Goal: Task Accomplishment & Management: Complete application form

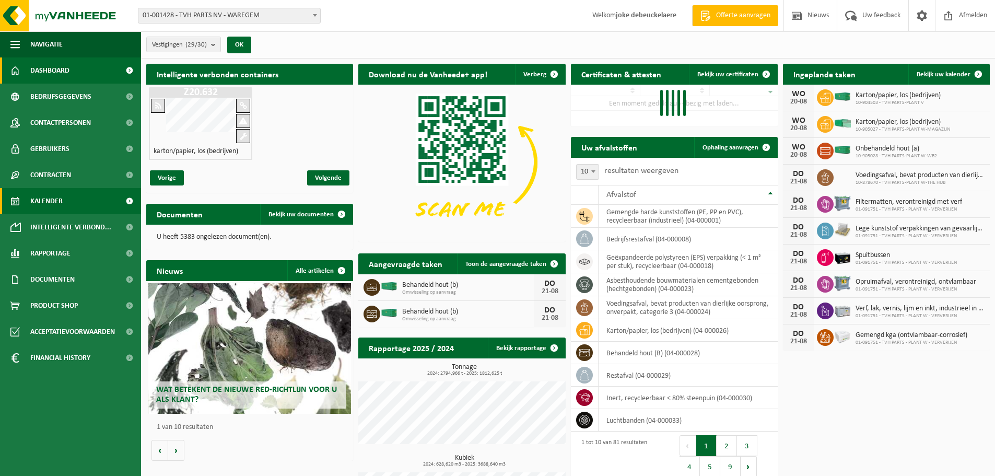
click at [56, 200] on span "Kalender" at bounding box center [46, 201] width 32 height 26
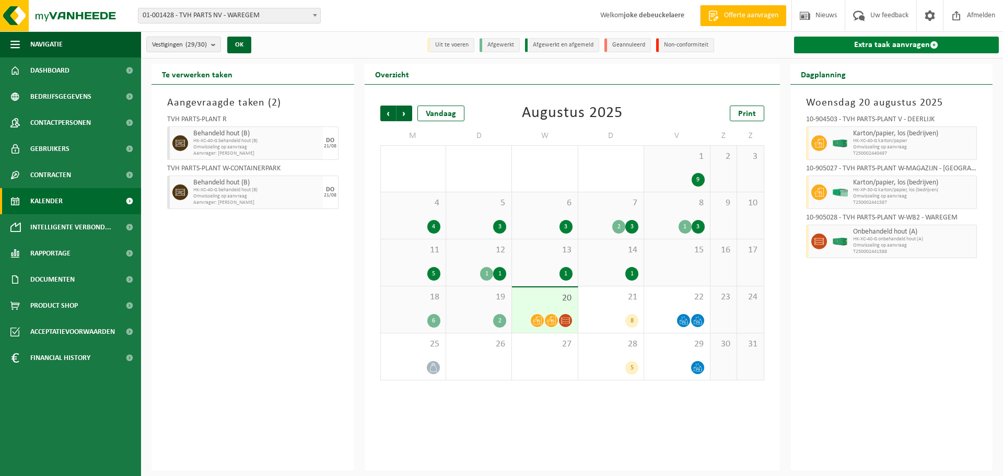
click at [903, 43] on link "Extra taak aanvragen" at bounding box center [896, 45] width 205 height 17
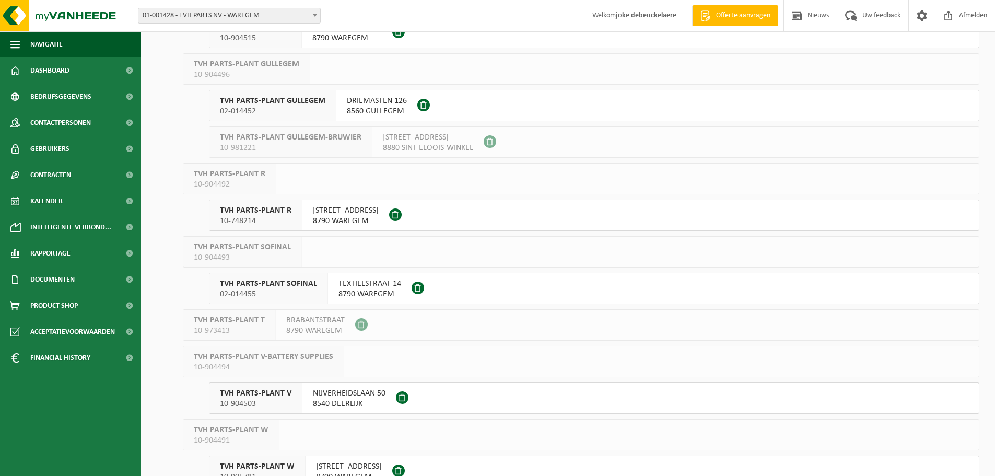
scroll to position [470, 0]
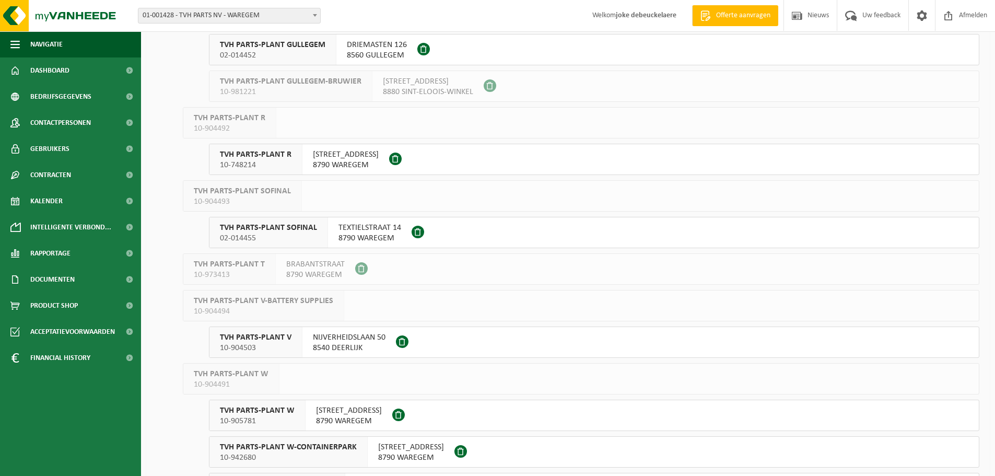
click at [281, 231] on span "TVH PARTS-PLANT SOFINAL" at bounding box center [268, 228] width 97 height 10
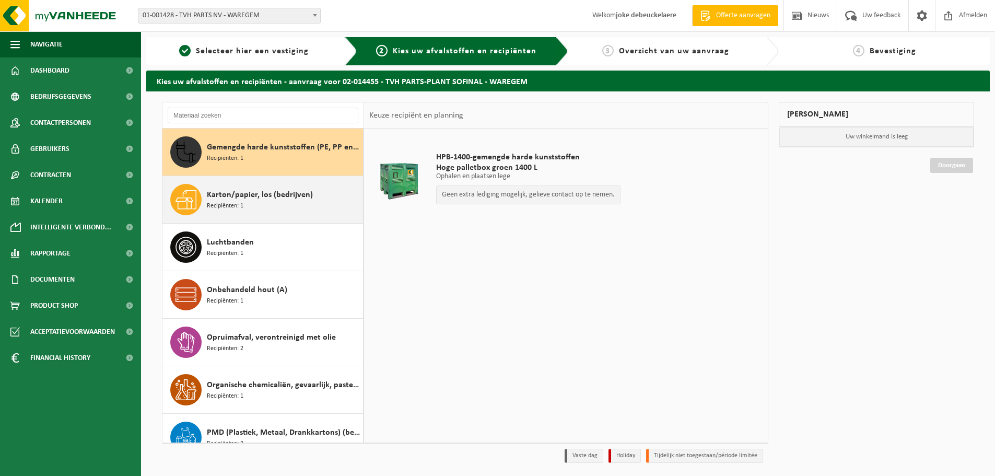
click at [257, 196] on span "Karton/papier, los (bedrijven)" at bounding box center [260, 195] width 106 height 13
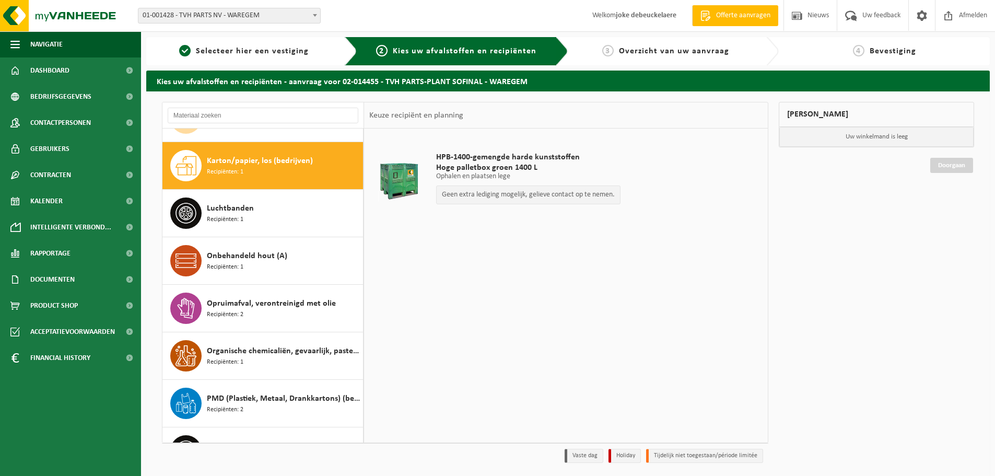
scroll to position [48, 0]
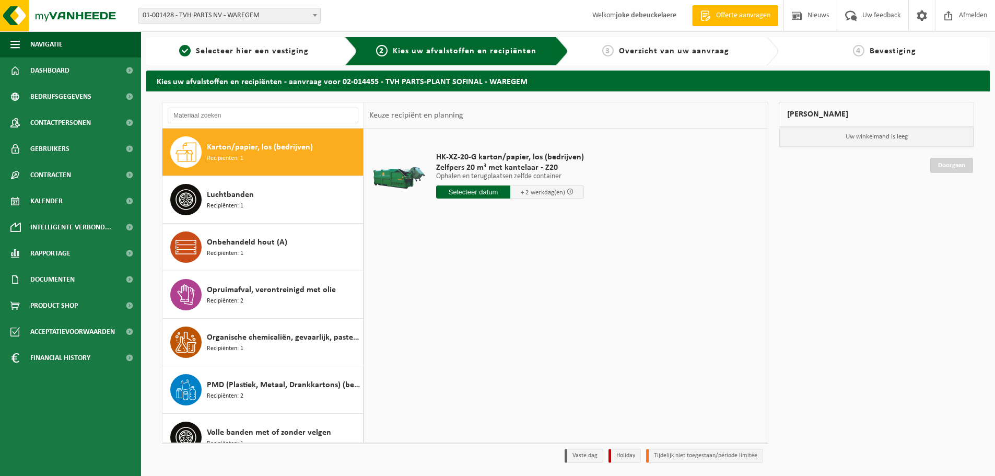
click at [473, 191] on input "text" at bounding box center [473, 191] width 74 height 13
click at [500, 298] on div "21" at bounding box center [501, 301] width 18 height 17
type input "Van 2025-08-21"
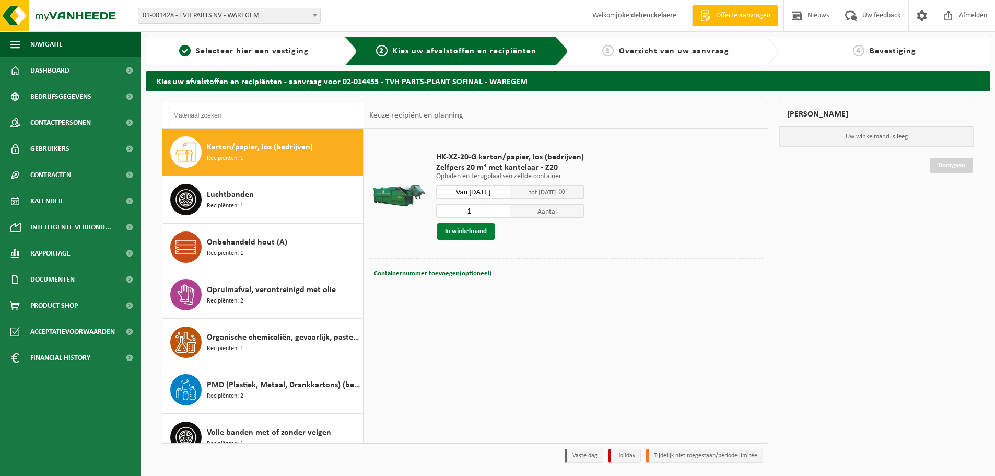
click at [464, 228] on button "In winkelmand" at bounding box center [465, 231] width 57 height 17
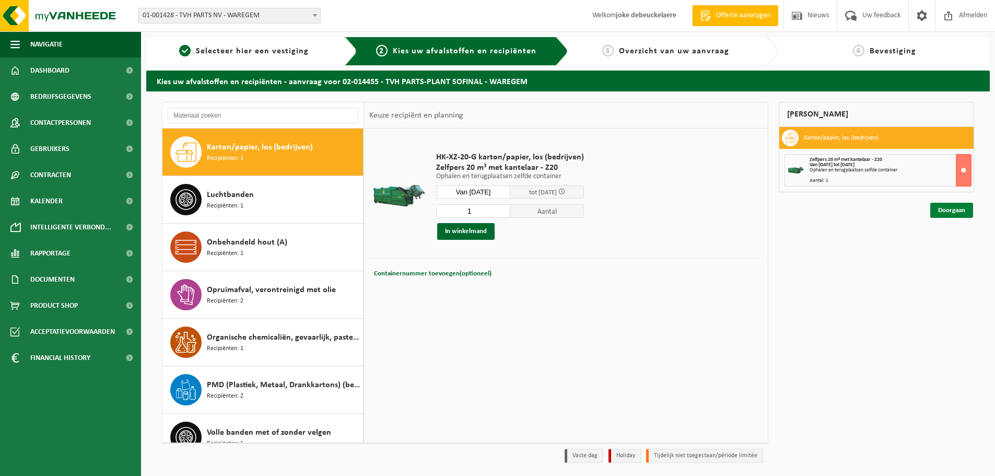
click at [950, 208] on link "Doorgaan" at bounding box center [951, 210] width 43 height 15
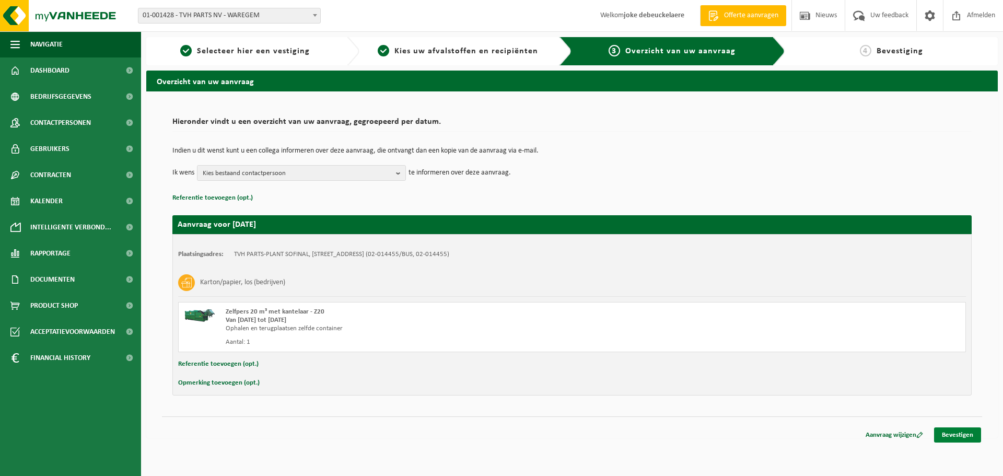
click at [948, 432] on link "Bevestigen" at bounding box center [957, 434] width 47 height 15
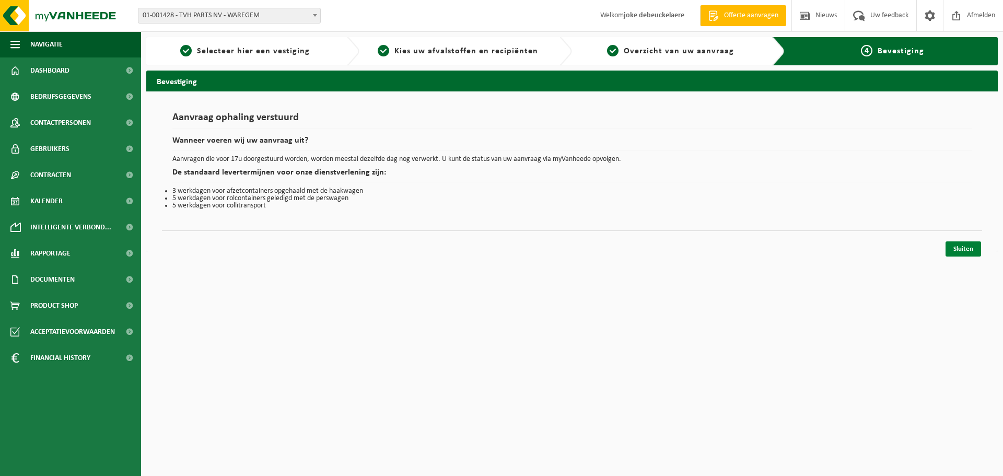
click at [963, 248] on link "Sluiten" at bounding box center [964, 248] width 36 height 15
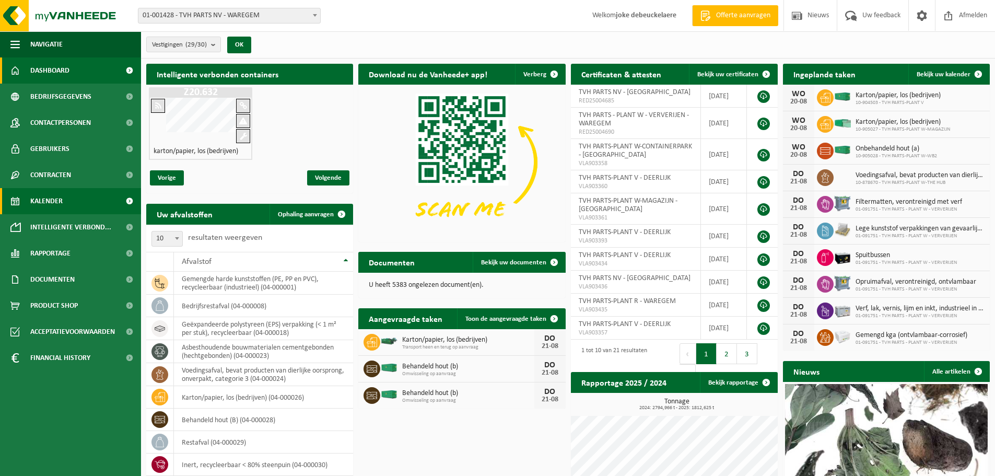
click at [51, 200] on span "Kalender" at bounding box center [46, 201] width 32 height 26
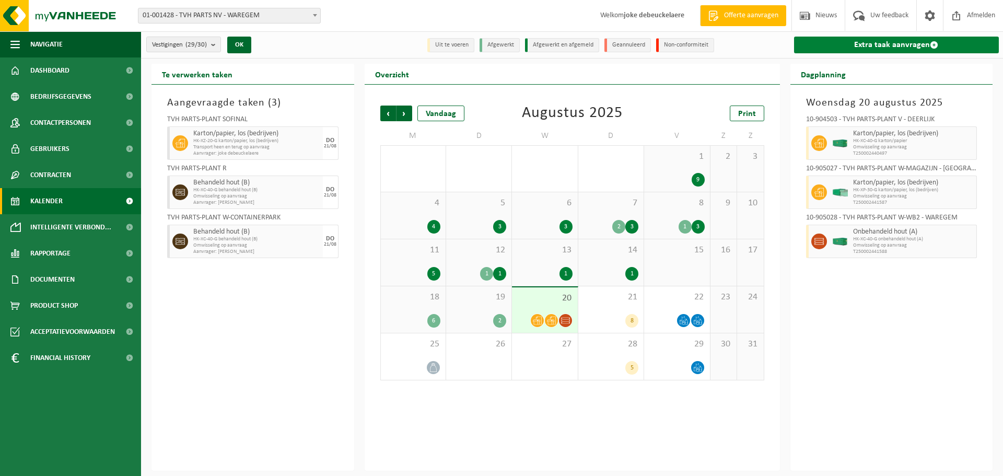
click at [895, 42] on link "Extra taak aanvragen" at bounding box center [896, 45] width 205 height 17
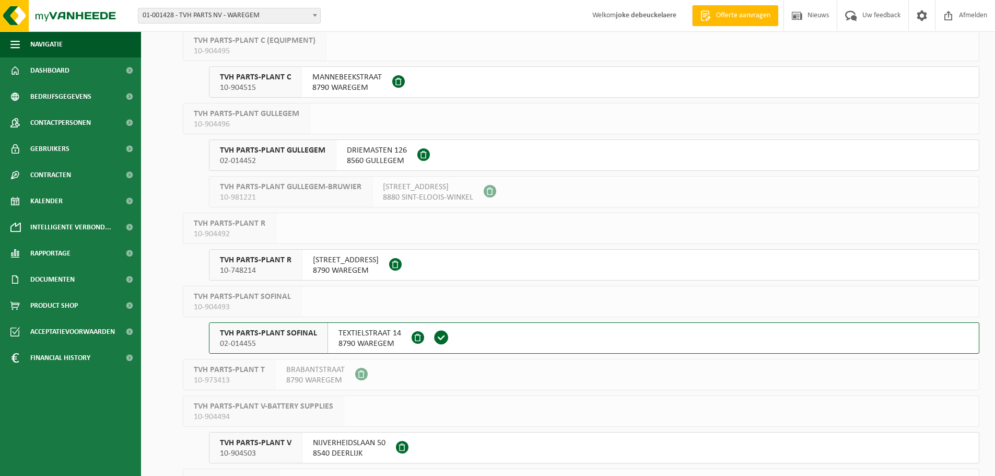
scroll to position [366, 0]
click at [282, 334] on span "TVH PARTS-PLANT SOFINAL" at bounding box center [268, 332] width 97 height 10
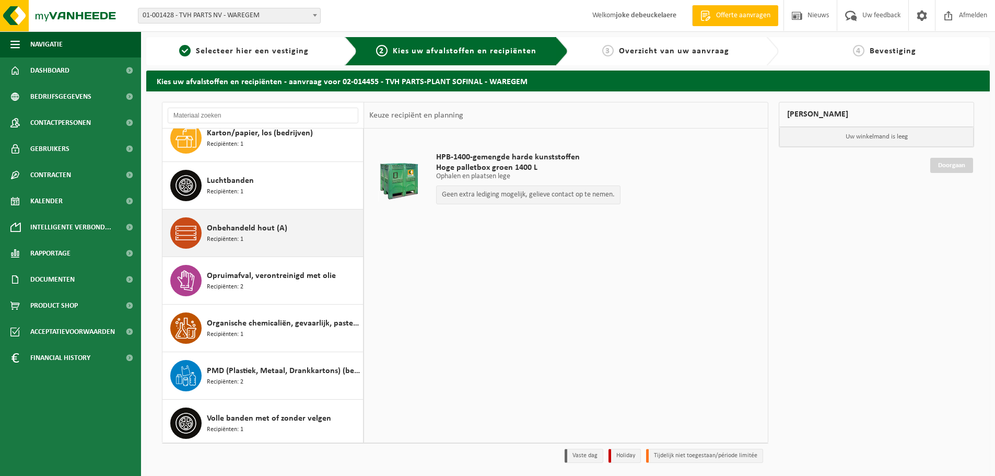
scroll to position [66, 0]
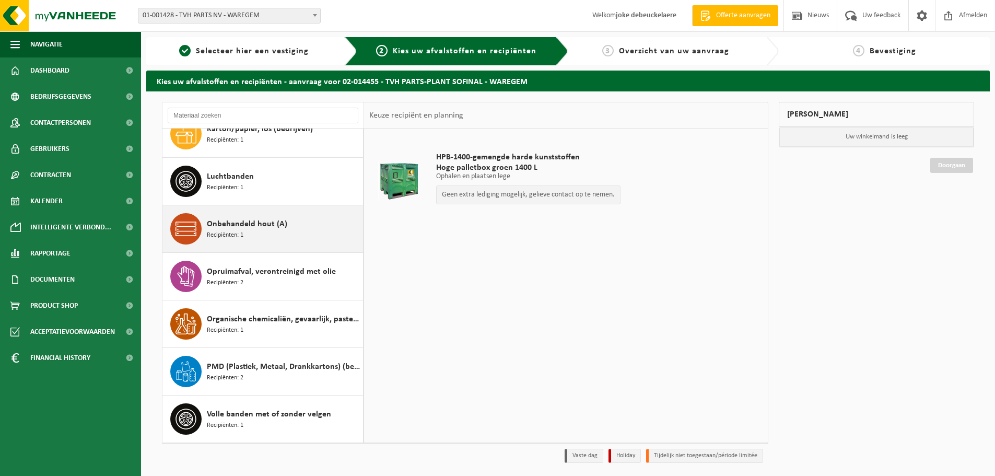
click at [265, 226] on span "Onbehandeld hout (A)" at bounding box center [247, 224] width 80 height 13
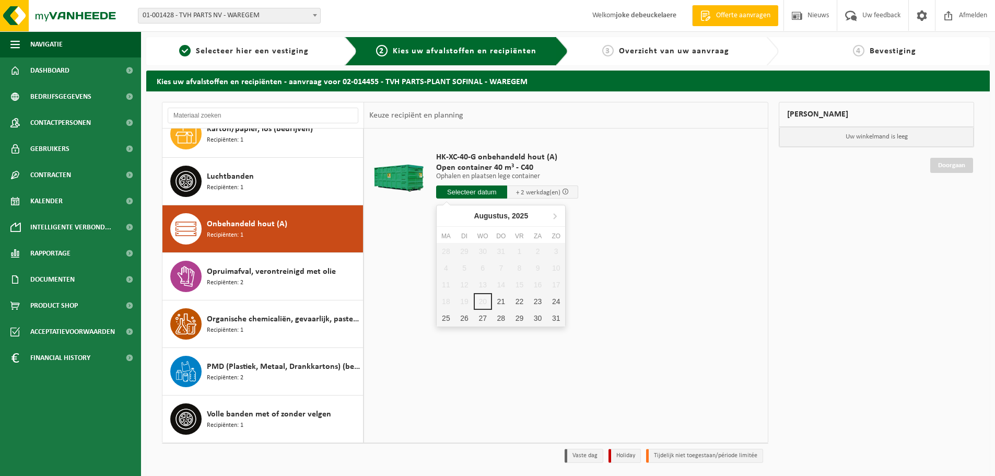
click at [471, 190] on input "text" at bounding box center [471, 191] width 71 height 13
click at [498, 299] on div "21" at bounding box center [501, 301] width 18 height 17
type input "Van 2025-08-21"
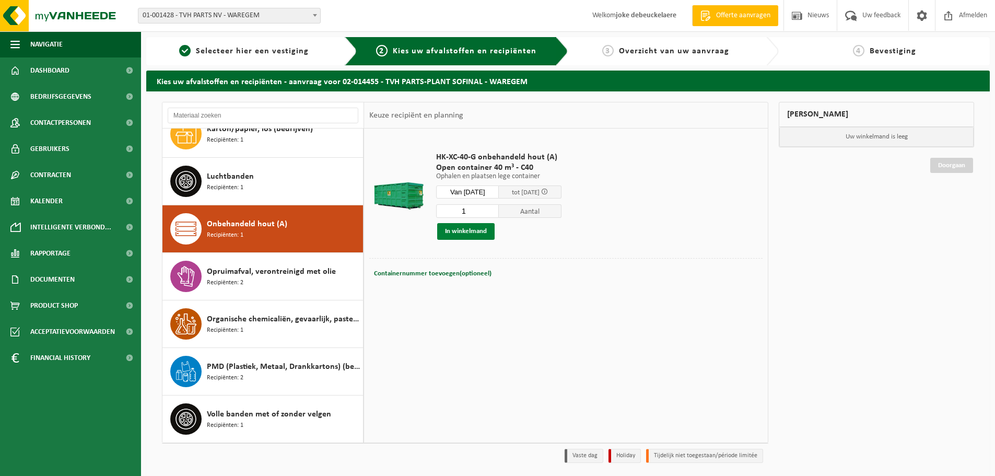
click at [459, 227] on button "In winkelmand" at bounding box center [465, 231] width 57 height 17
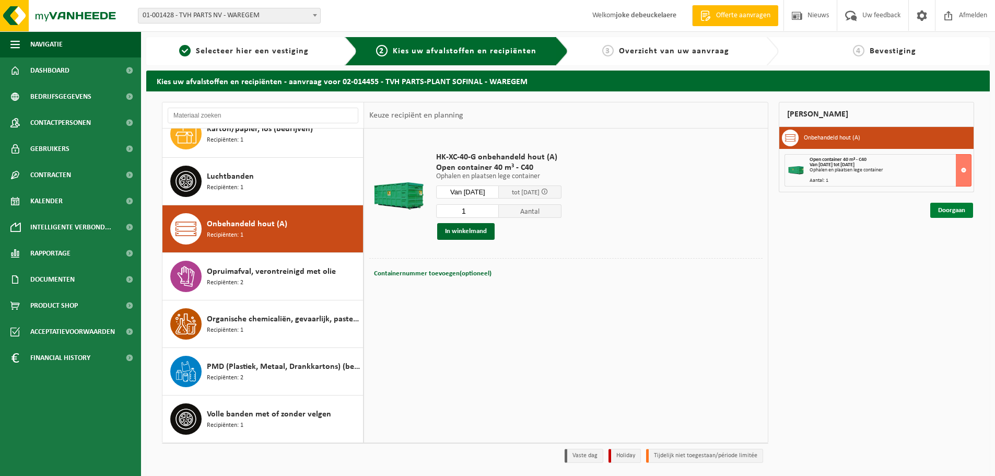
click at [956, 208] on link "Doorgaan" at bounding box center [951, 210] width 43 height 15
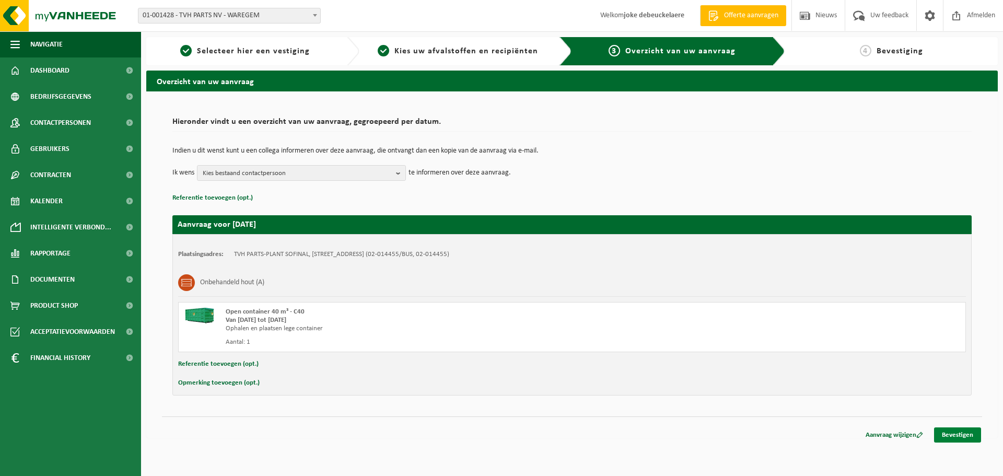
click at [957, 433] on link "Bevestigen" at bounding box center [957, 434] width 47 height 15
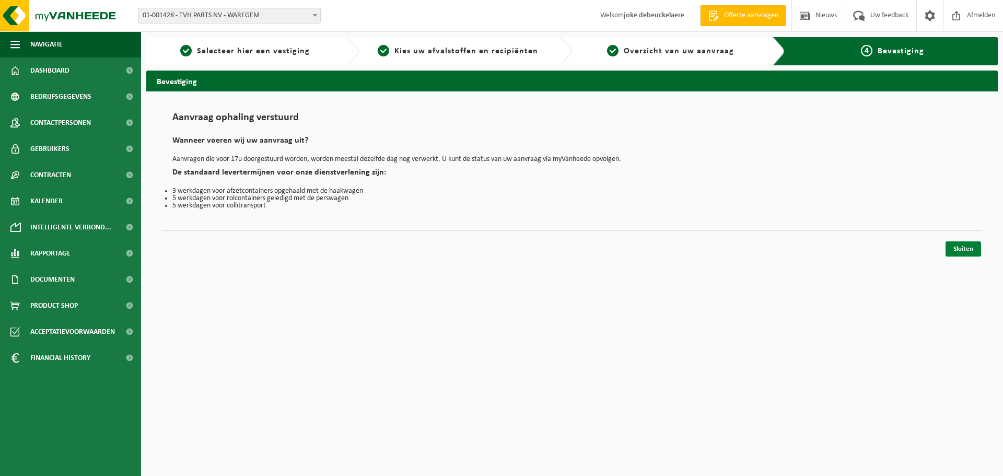
click at [962, 247] on link "Sluiten" at bounding box center [964, 248] width 36 height 15
